Goal: Task Accomplishment & Management: Manage account settings

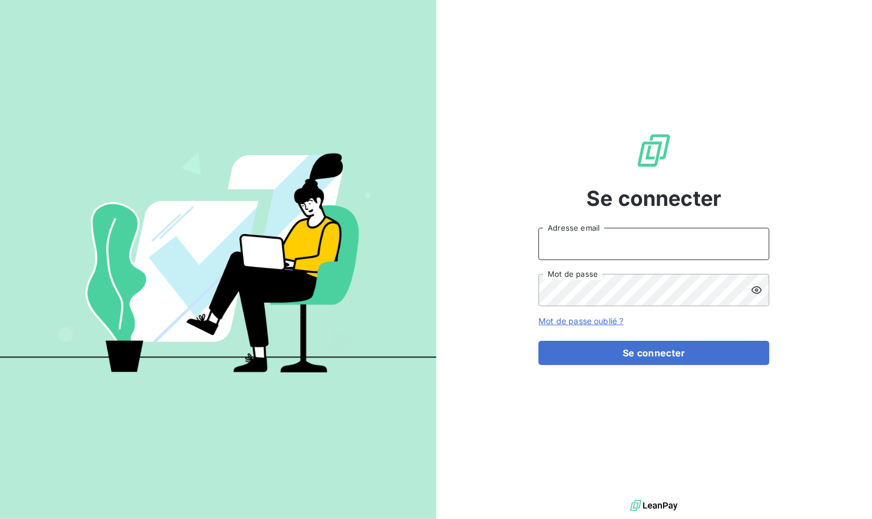
type input "[EMAIL_ADDRESS][DOMAIN_NAME]"
click at [597, 345] on button "Se connecter" at bounding box center [654, 353] width 231 height 24
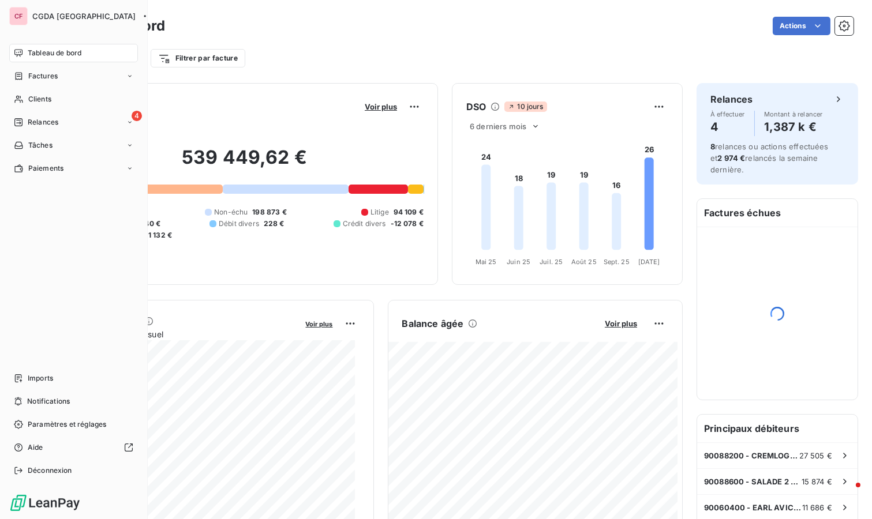
click at [30, 122] on span "Relances" at bounding box center [43, 122] width 31 height 10
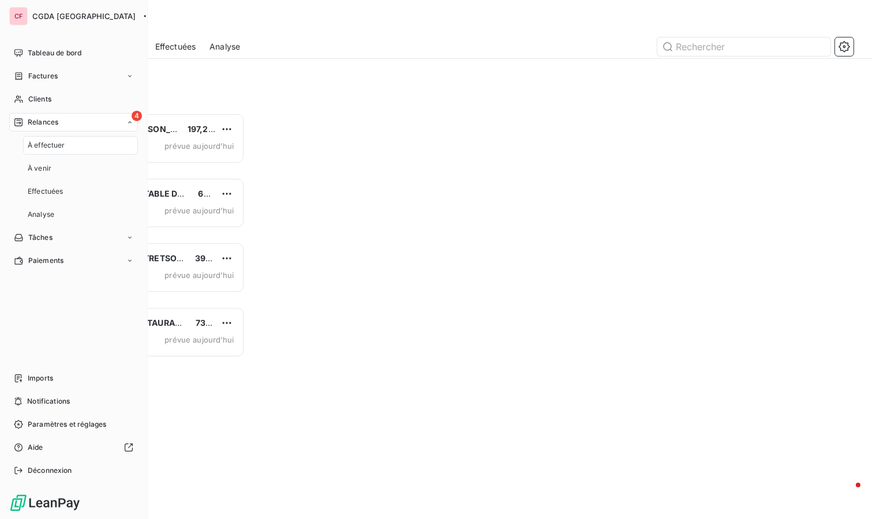
scroll to position [397, 180]
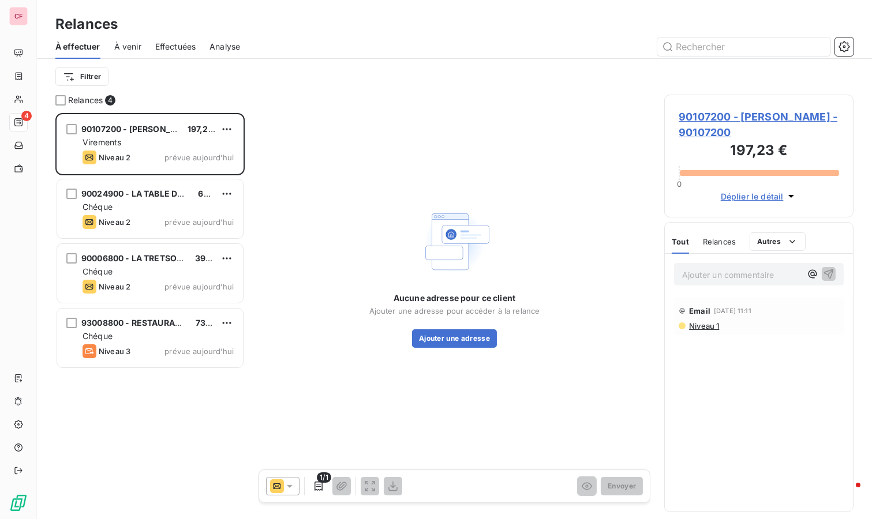
click at [138, 198] on span "90024900 - LA TABLE DE BEAURECUEIL -MAGAU" at bounding box center [179, 194] width 197 height 10
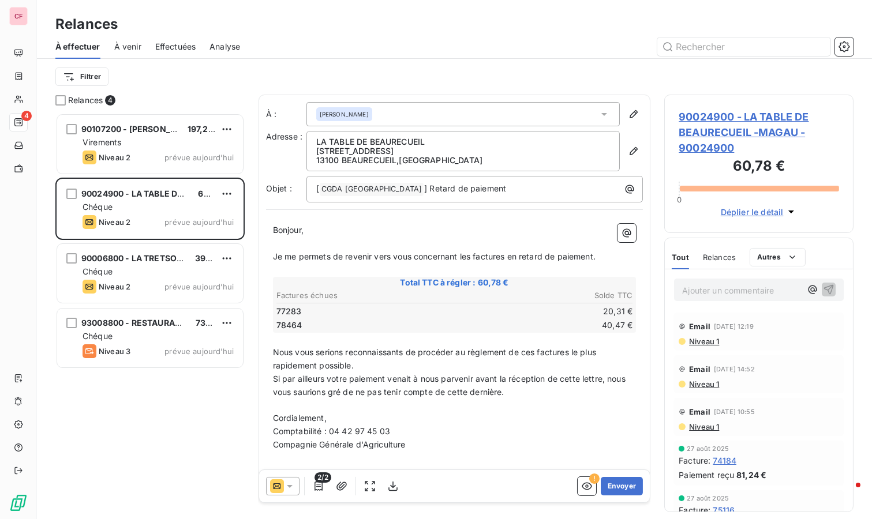
click at [143, 272] on div "Chéque" at bounding box center [158, 272] width 151 height 12
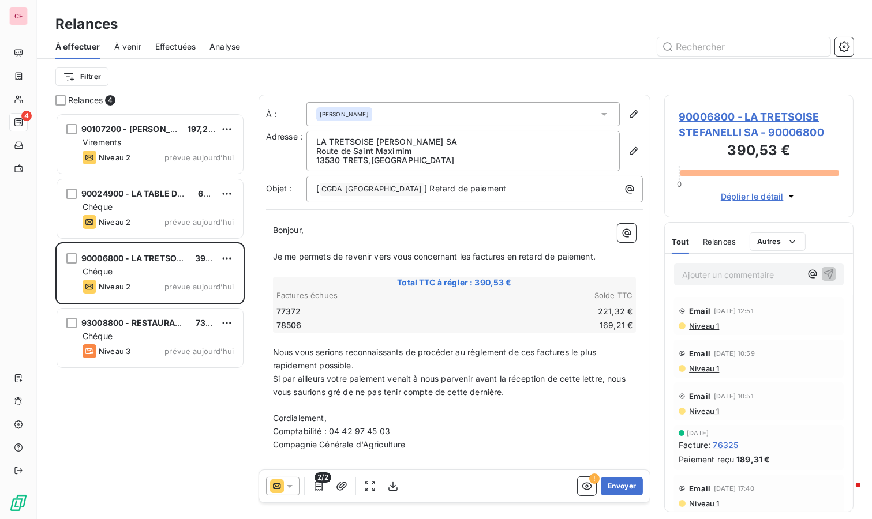
click at [184, 343] on div "93008800 - RESTAURANT FOOD VILLAGE - JDS 738,72 € Chéque Niveau 3 prévue [DATE]" at bounding box center [150, 338] width 186 height 59
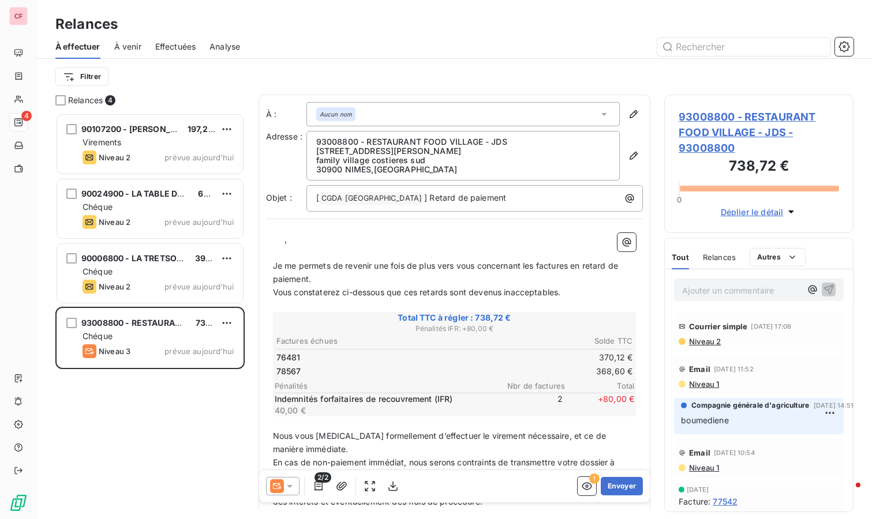
click at [229, 321] on html "CF 4 Relances À effectuer À venir Effectuées Analyse Filtrer Relances 4 9010720…" at bounding box center [436, 259] width 872 height 519
click at [215, 335] on div "Replanifier cette action Passer cette action" at bounding box center [177, 356] width 113 height 48
click at [216, 341] on div "Replanifier cette action" at bounding box center [177, 346] width 103 height 18
select select "9"
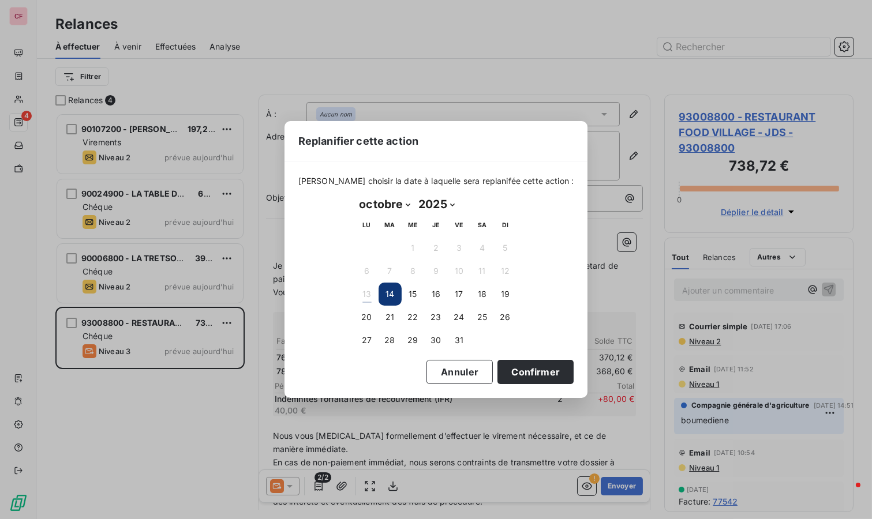
click at [390, 309] on button "21" at bounding box center [390, 317] width 23 height 23
click at [537, 368] on button "Confirmer" at bounding box center [536, 372] width 76 height 24
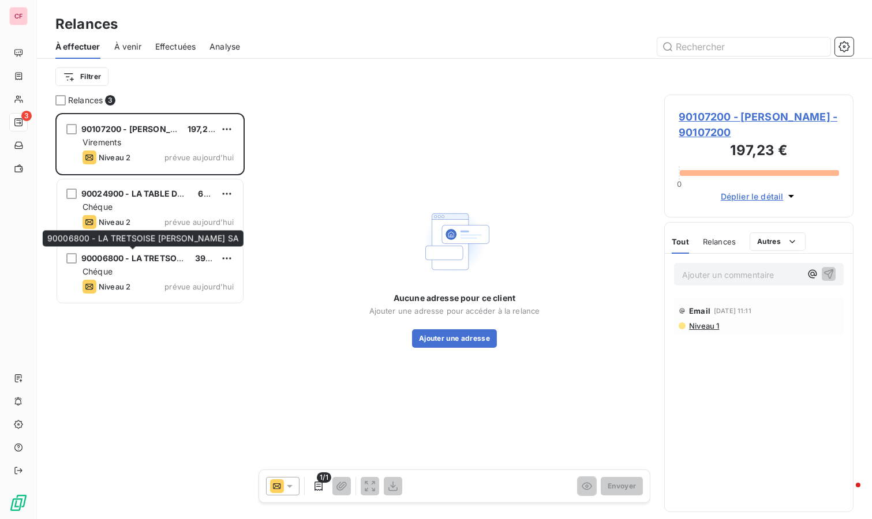
click at [136, 255] on span "90006800 - LA TRETSOISE [PERSON_NAME] SA" at bounding box center [177, 258] width 192 height 10
